Goal: Communication & Community: Answer question/provide support

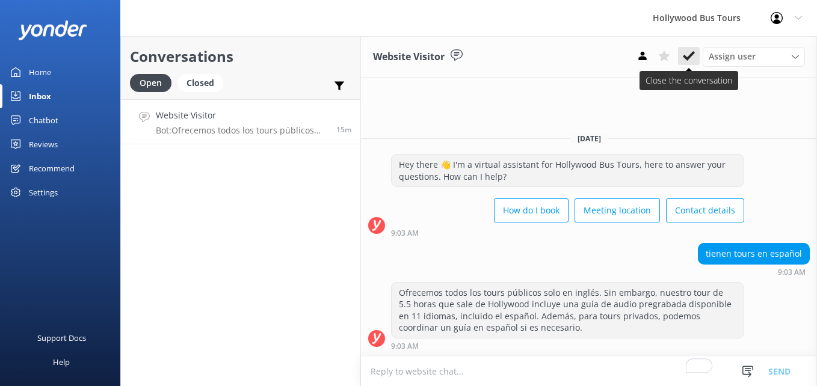
click at [686, 49] on button at bounding box center [689, 56] width 22 height 18
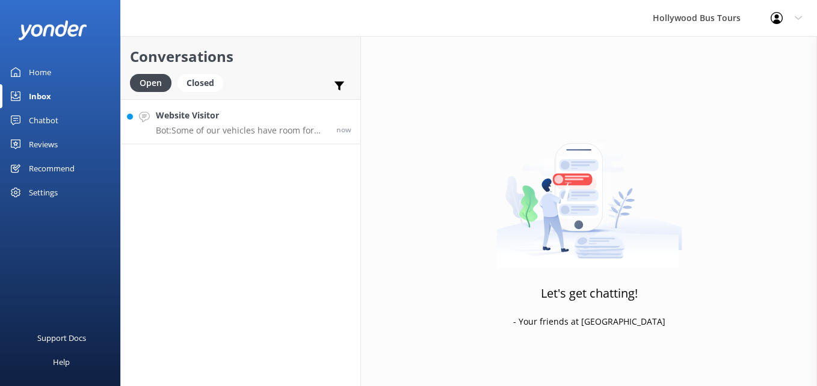
click at [204, 116] on h4 "Website Visitor" at bounding box center [242, 115] width 172 height 13
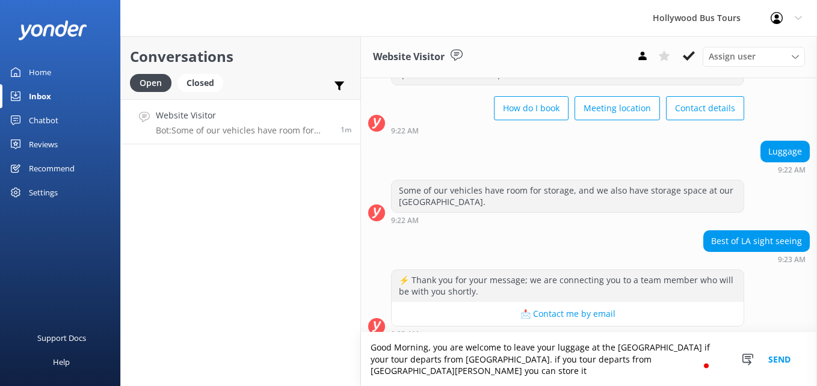
scroll to position [70, 0]
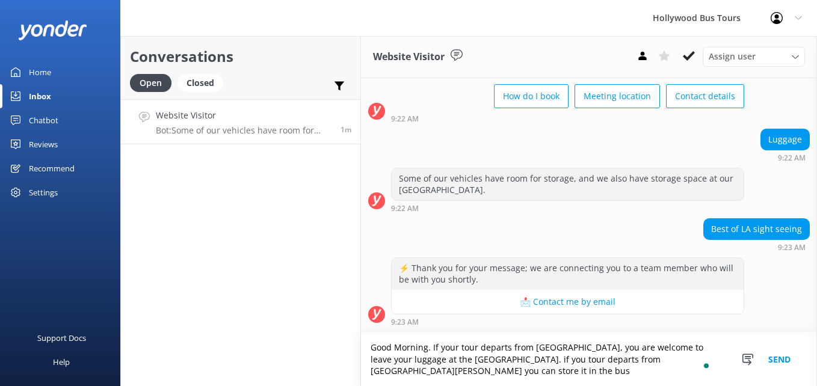
type textarea "Good Morning. If your tour departs from [GEOGRAPHIC_DATA], you are welcome to l…"
click at [786, 358] on button "Send" at bounding box center [779, 360] width 45 height 54
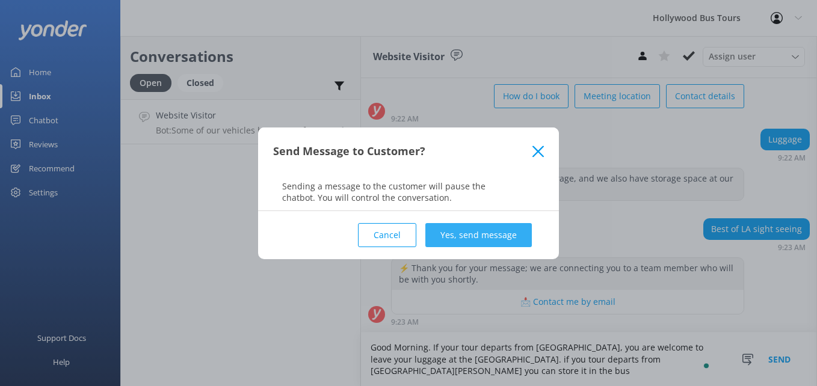
click at [480, 235] on button "Yes, send message" at bounding box center [479, 235] width 107 height 24
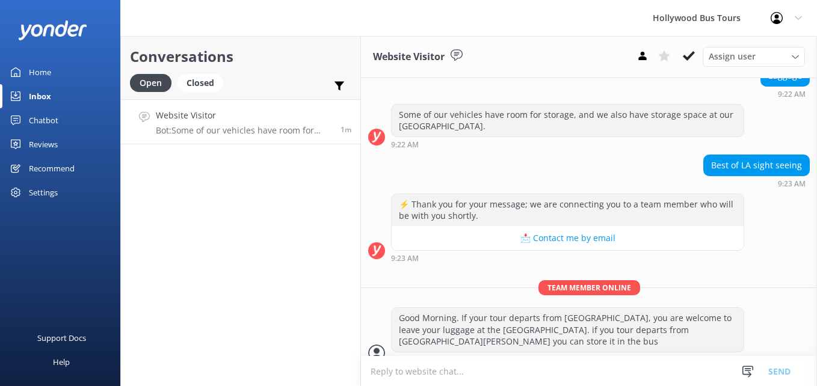
scroll to position [148, 0]
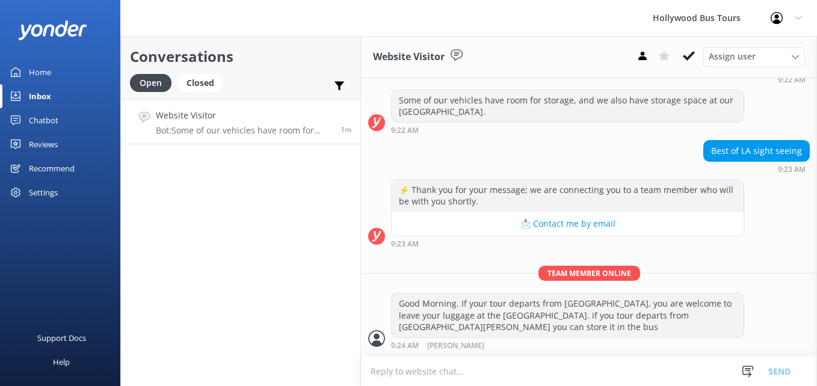
click at [34, 92] on div "Inbox" at bounding box center [40, 96] width 22 height 24
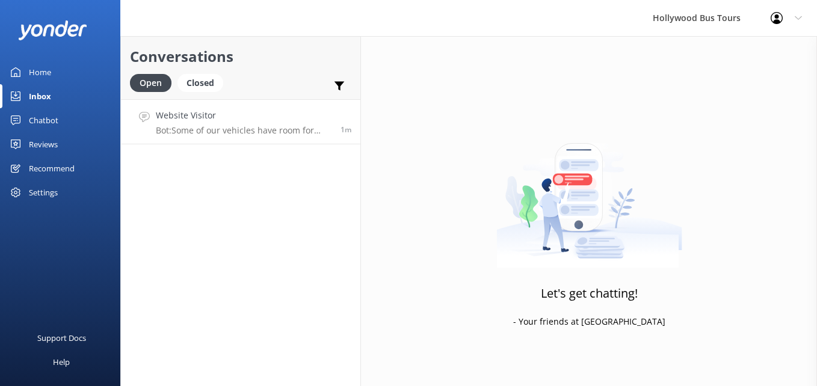
click at [240, 122] on h4 "Website Visitor" at bounding box center [244, 115] width 176 height 13
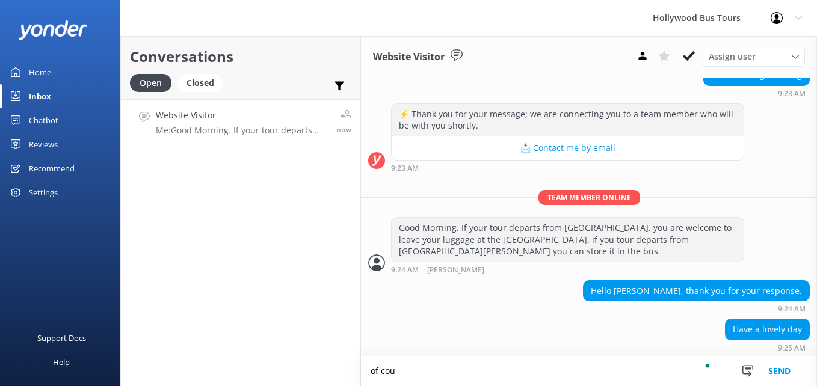
scroll to position [226, 0]
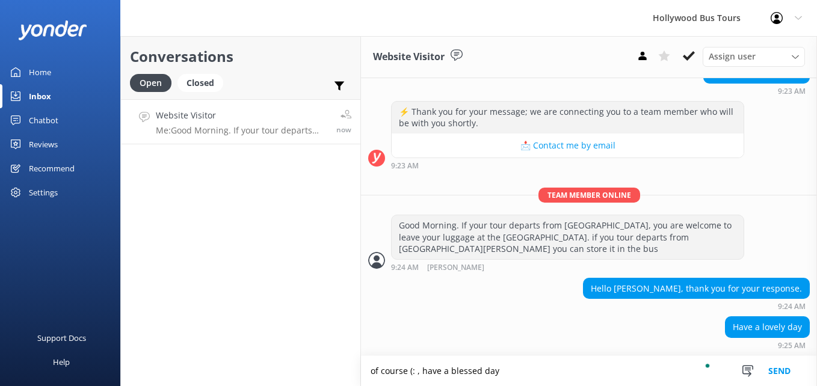
type textarea "of course (: , have a blessed day"
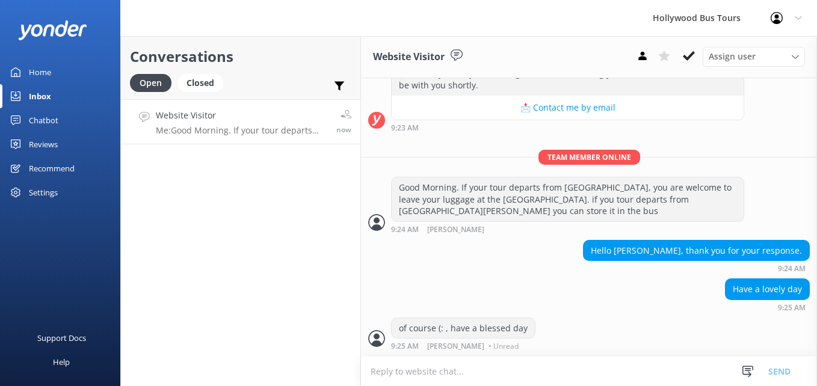
scroll to position [265, 0]
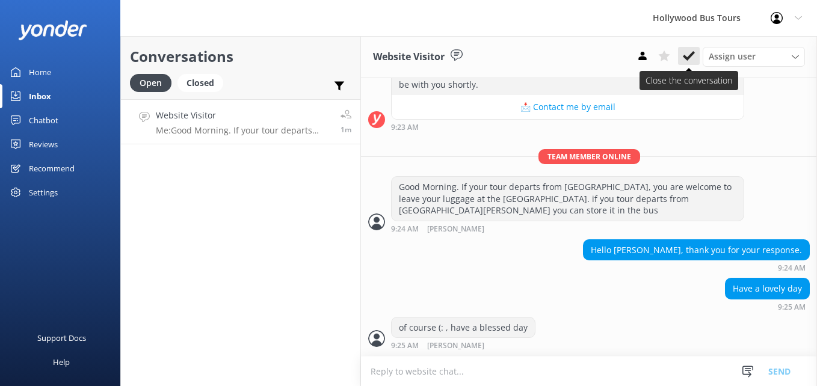
click at [691, 56] on use at bounding box center [689, 56] width 12 height 10
